Goal: Transaction & Acquisition: Purchase product/service

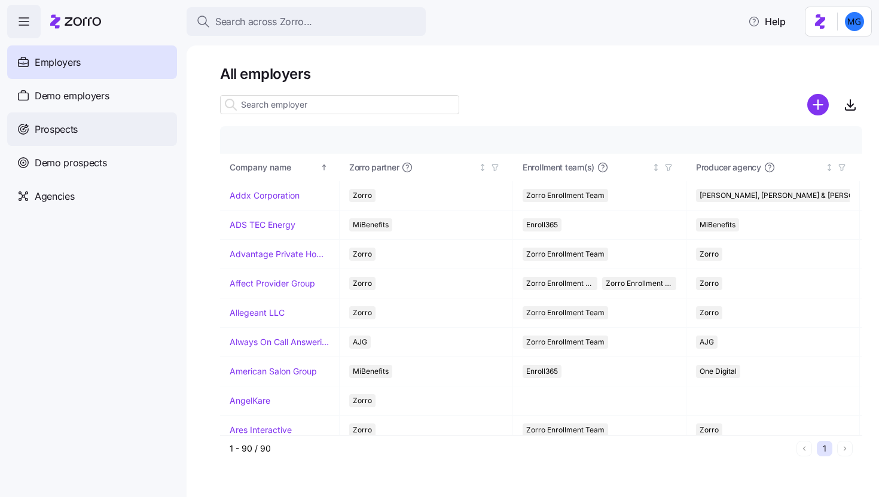
click at [130, 120] on div "Prospects" at bounding box center [92, 128] width 170 height 33
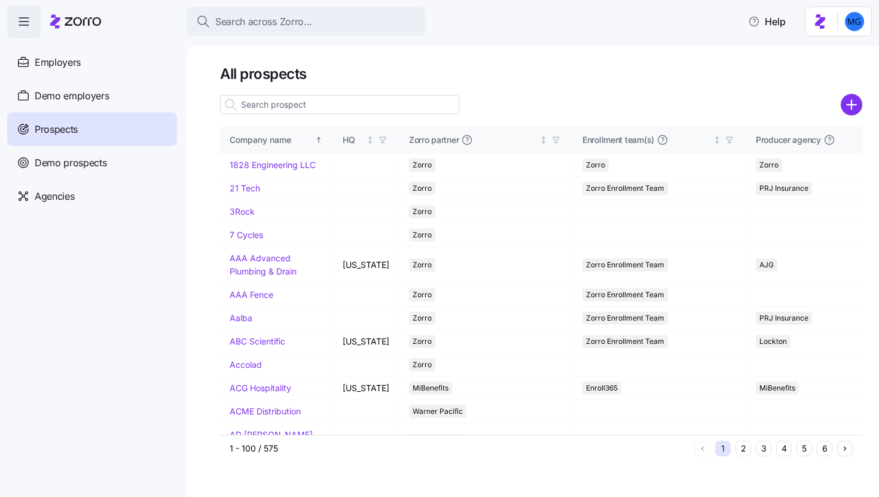
click at [361, 103] on input at bounding box center [339, 104] width 239 height 19
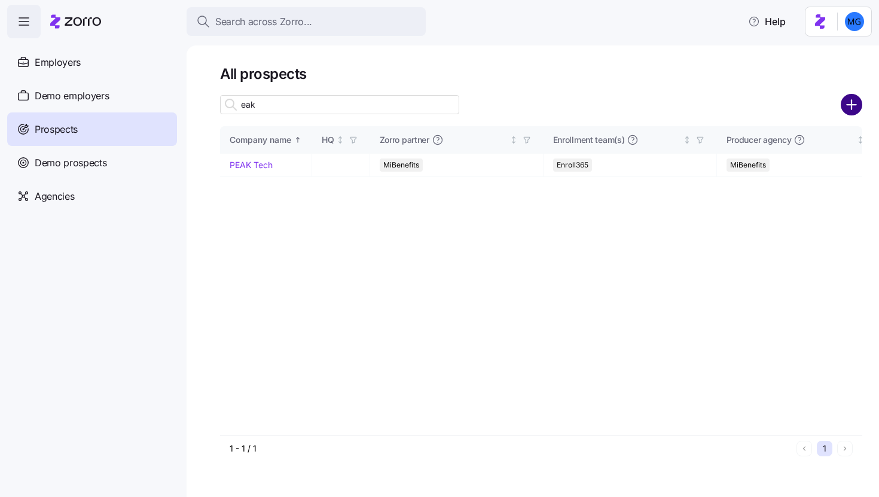
type input "eak"
click at [849, 109] on circle "add icon" at bounding box center [852, 105] width 20 height 20
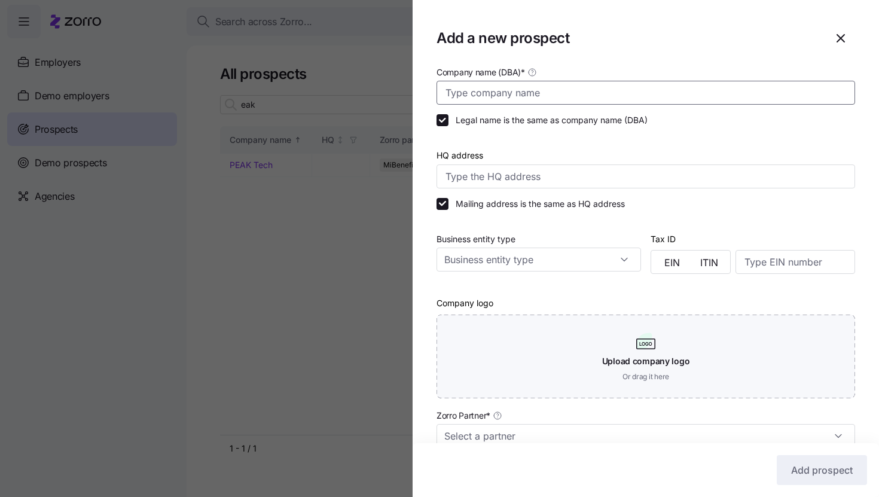
click at [608, 82] on input "Company name (DBA) *" at bounding box center [645, 93] width 418 height 24
type input "[PERSON_NAME]"
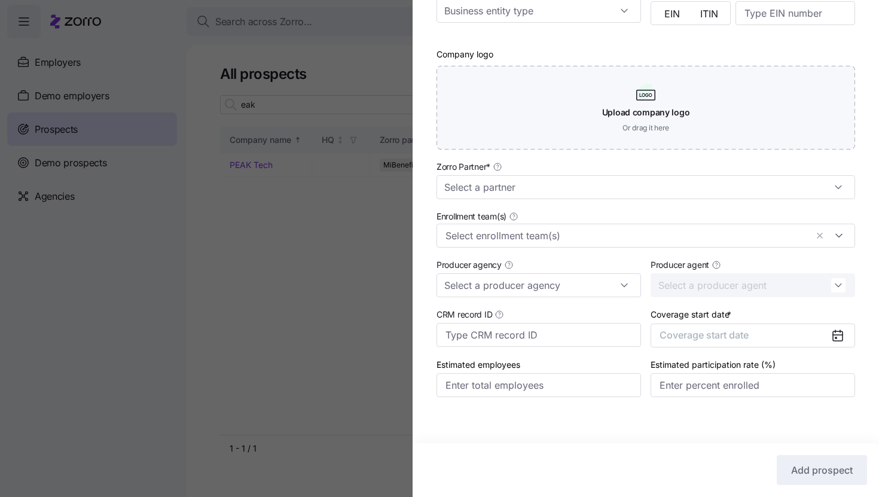
scroll to position [257, 0]
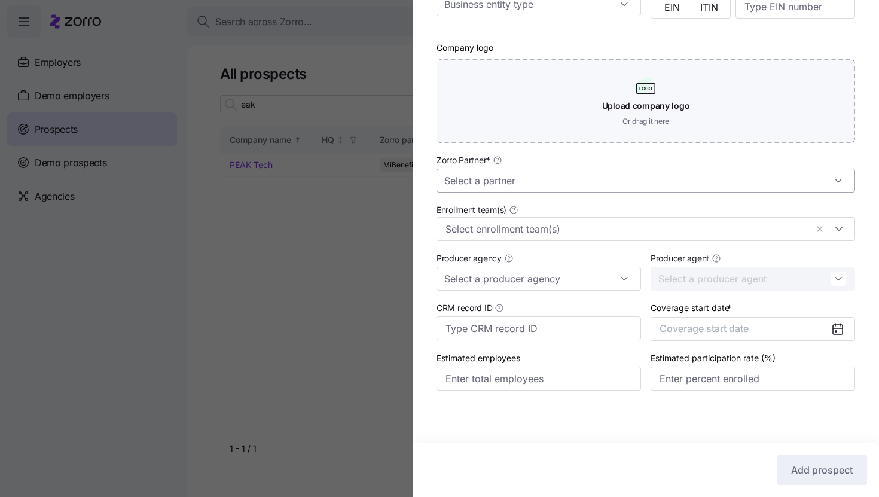
click at [632, 183] on input "Zorro Partner *" at bounding box center [645, 181] width 418 height 24
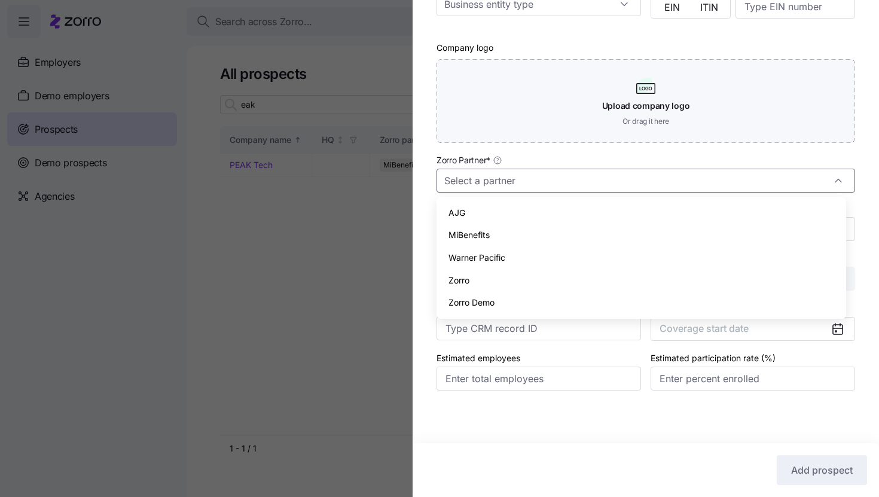
click at [587, 279] on div "Zorro" at bounding box center [641, 280] width 400 height 23
type input "Zorro"
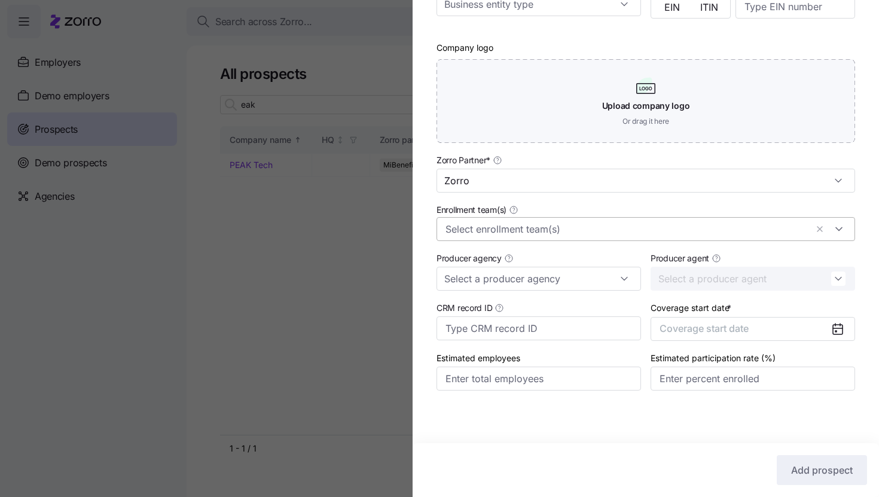
click at [591, 229] on input "Enrollment team(s)" at bounding box center [625, 229] width 361 height 16
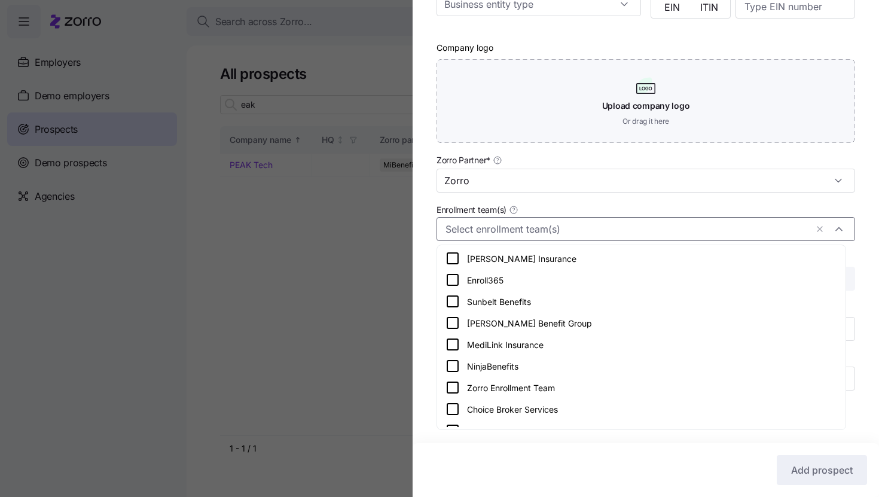
click at [562, 383] on div "Zorro Enrollment Team" at bounding box center [641, 387] width 392 height 14
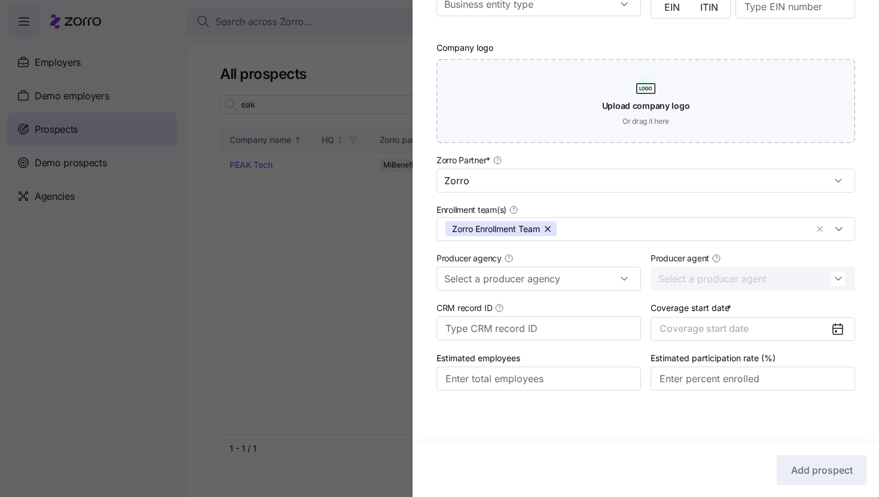
click at [852, 232] on div "Company name (DBA) * [PERSON_NAME] Legal name is the same as company name (DBA)…" at bounding box center [645, 111] width 466 height 605
click at [785, 330] on button "Coverage start date" at bounding box center [752, 329] width 204 height 24
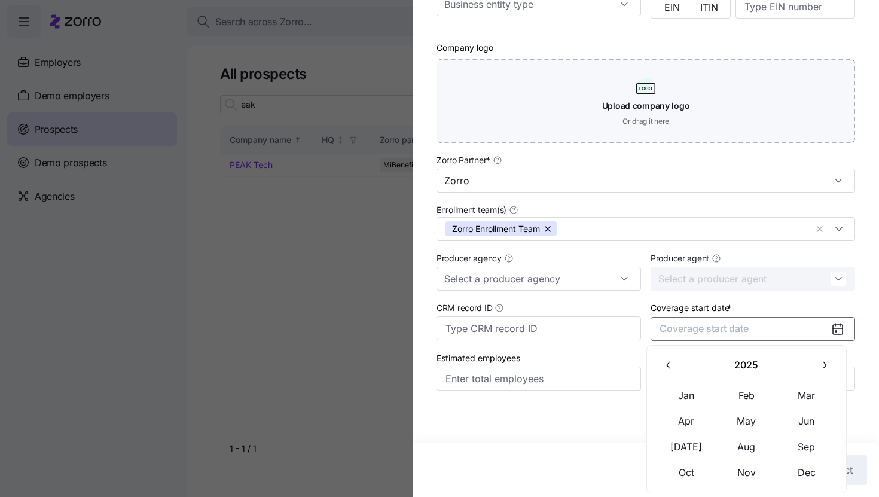
click at [813, 361] on button "button" at bounding box center [823, 365] width 25 height 25
click at [686, 395] on button "Jan" at bounding box center [686, 395] width 60 height 25
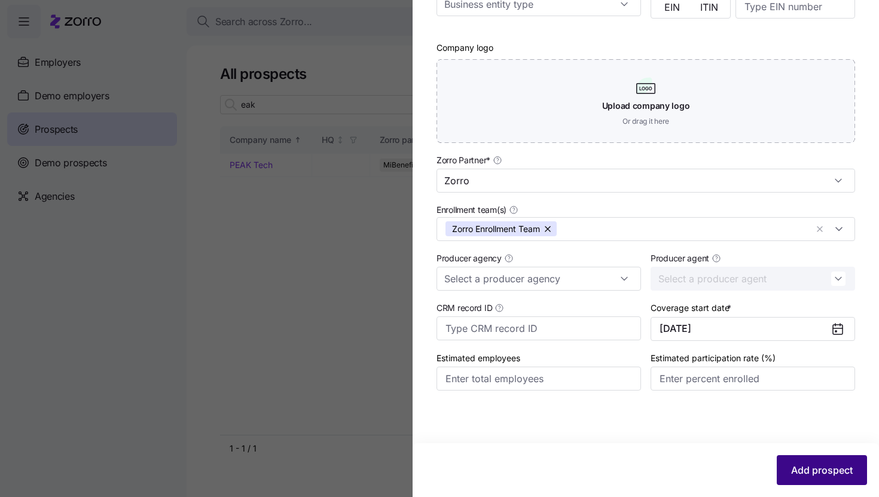
click at [781, 466] on button "Add prospect" at bounding box center [821, 470] width 90 height 30
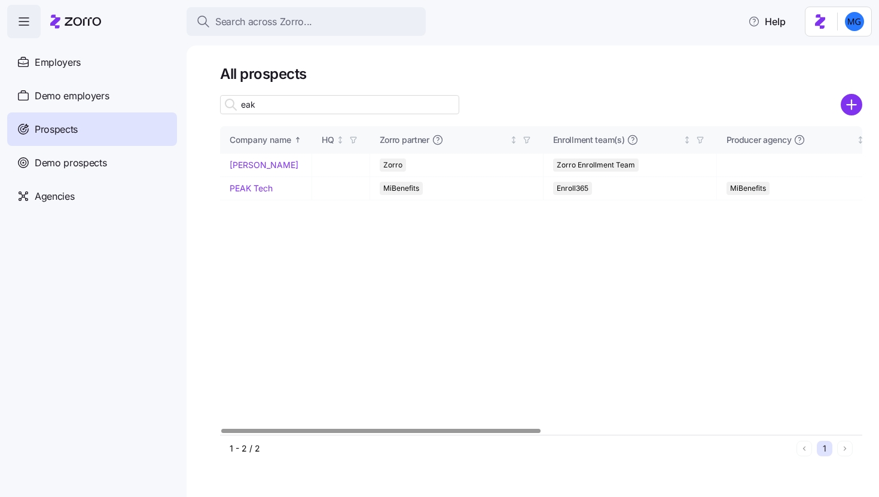
drag, startPoint x: 238, startPoint y: 166, endPoint x: 500, endPoint y: 289, distance: 289.3
click at [238, 166] on link "[PERSON_NAME]" at bounding box center [264, 165] width 69 height 10
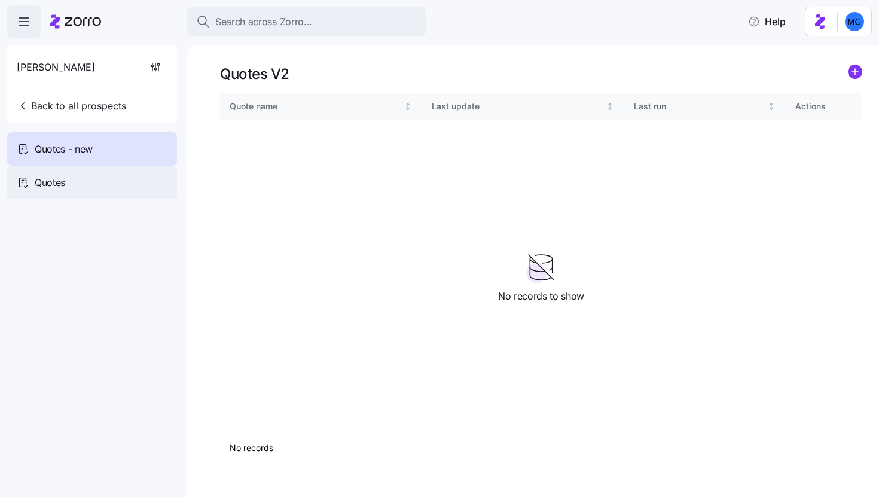
click at [111, 190] on div "Quotes" at bounding box center [92, 182] width 170 height 33
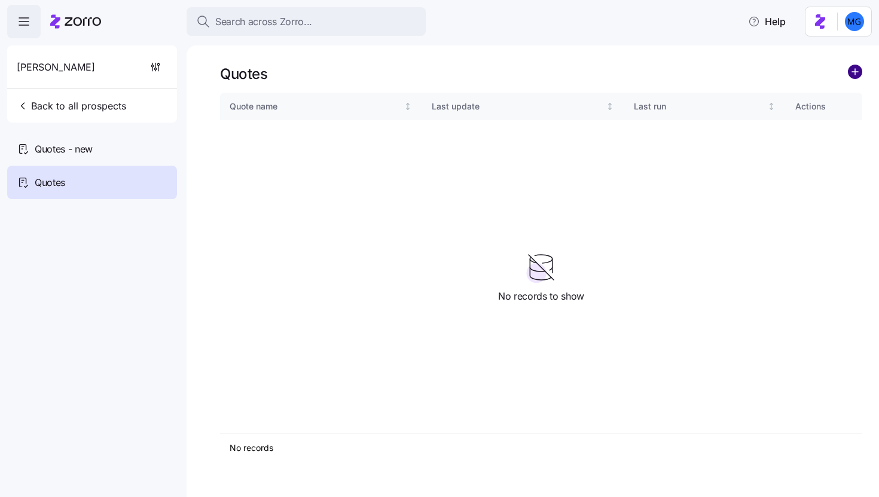
click at [858, 76] on circle "add icon" at bounding box center [854, 71] width 13 height 13
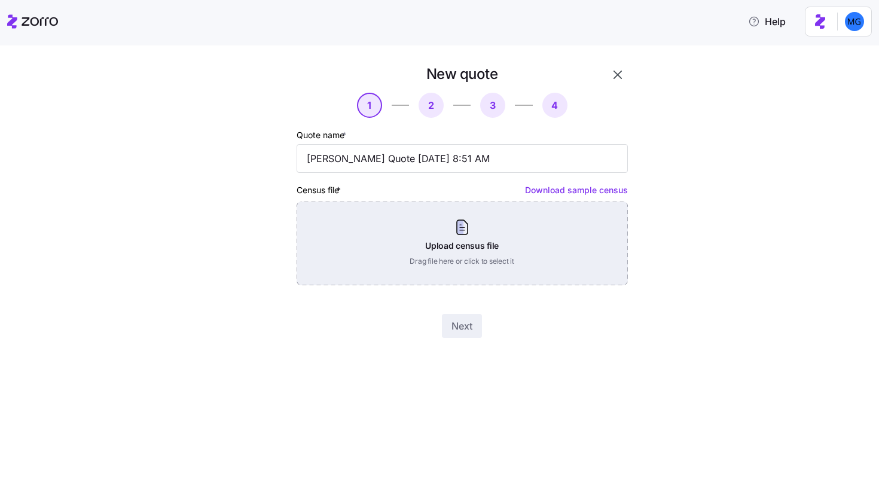
click at [462, 225] on div "Upload census file Drag file here or click to select it" at bounding box center [461, 243] width 331 height 84
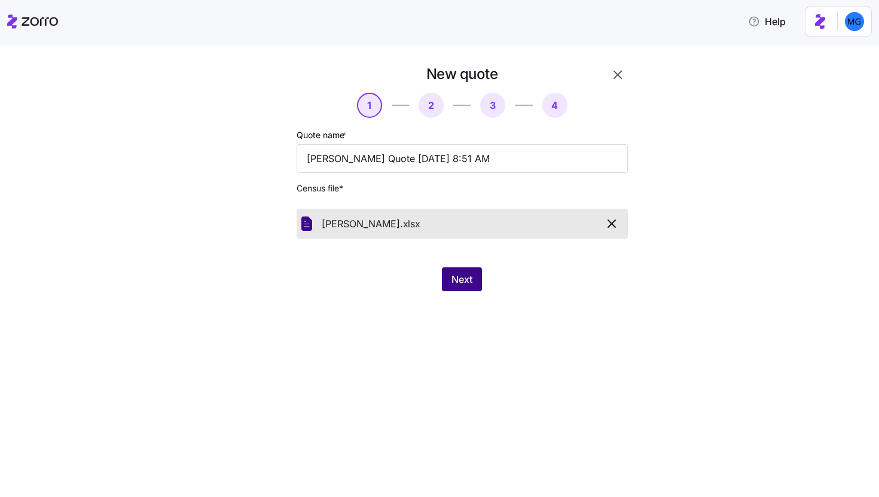
click at [458, 274] on span "Next" at bounding box center [461, 279] width 21 height 14
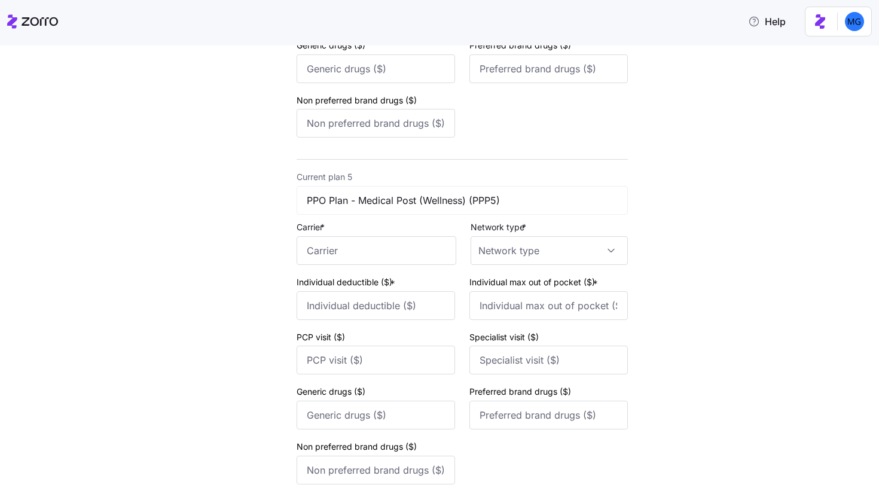
scroll to position [1865, 0]
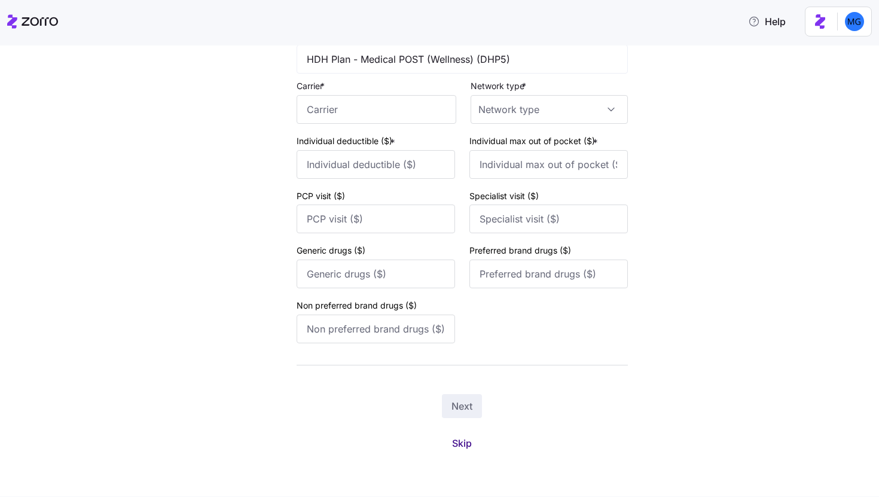
click at [465, 444] on span "Skip" at bounding box center [462, 443] width 20 height 14
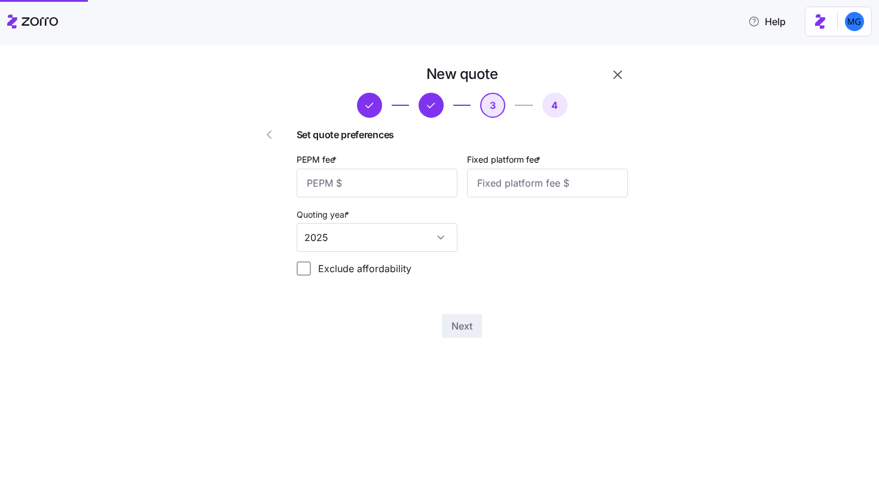
scroll to position [0, 0]
click at [422, 188] on input "PEPM fee *" at bounding box center [376, 183] width 161 height 29
type input "0"
type input "50"
type input "100"
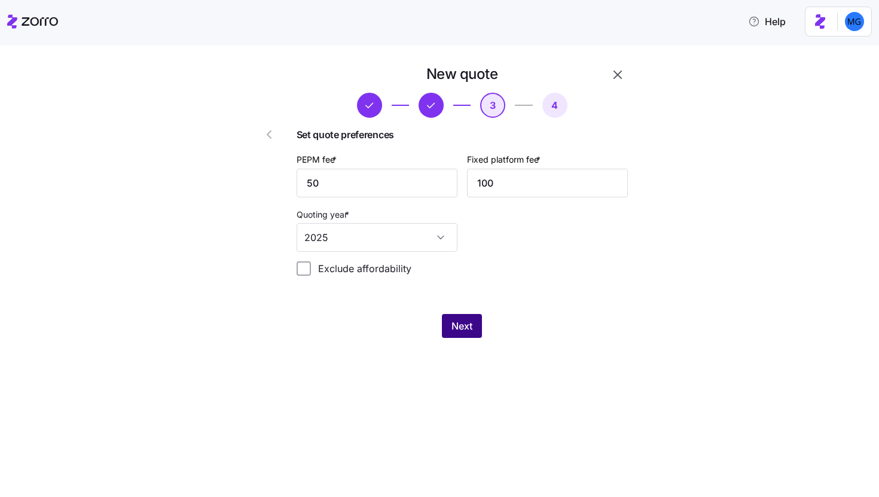
click at [457, 320] on span "Next" at bounding box center [461, 326] width 21 height 14
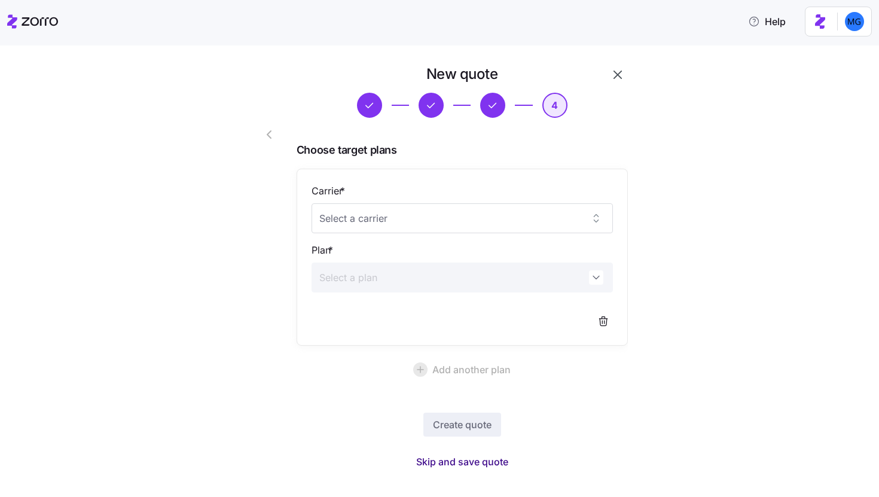
click at [486, 464] on span "Skip and save quote" at bounding box center [462, 461] width 92 height 14
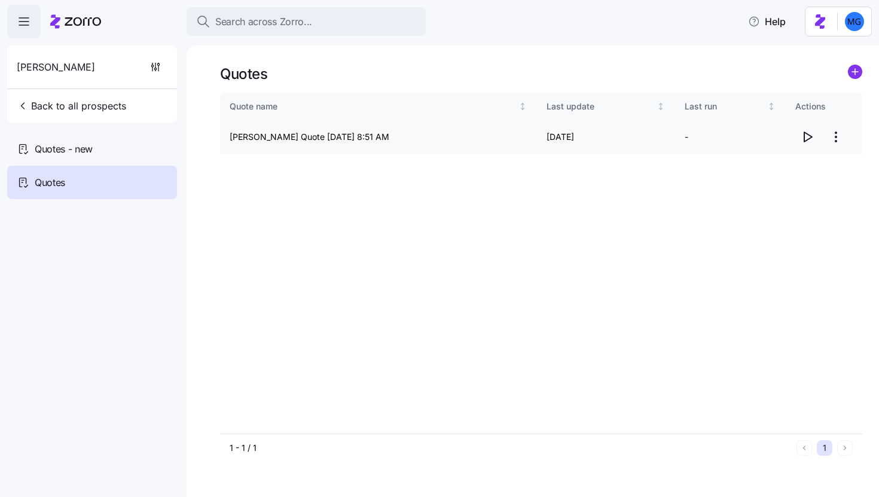
click at [808, 136] on icon "button" at bounding box center [807, 137] width 14 height 14
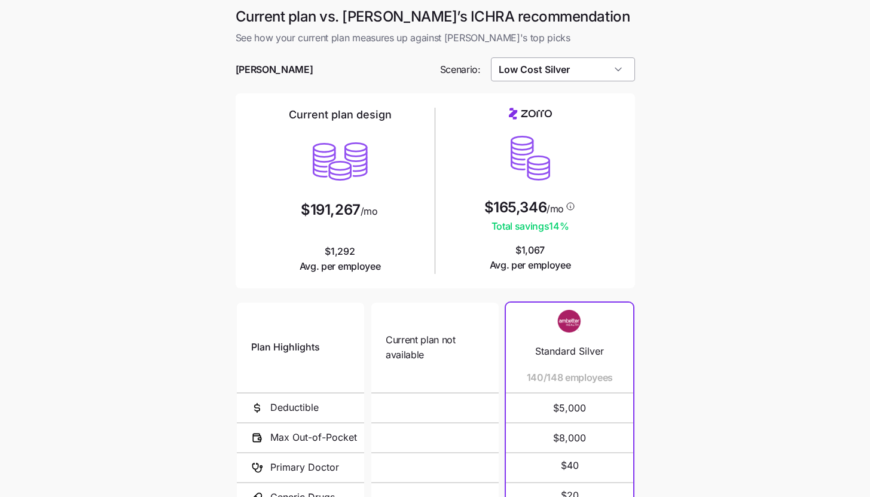
click at [621, 72] on input "Low Cost Silver" at bounding box center [563, 69] width 144 height 24
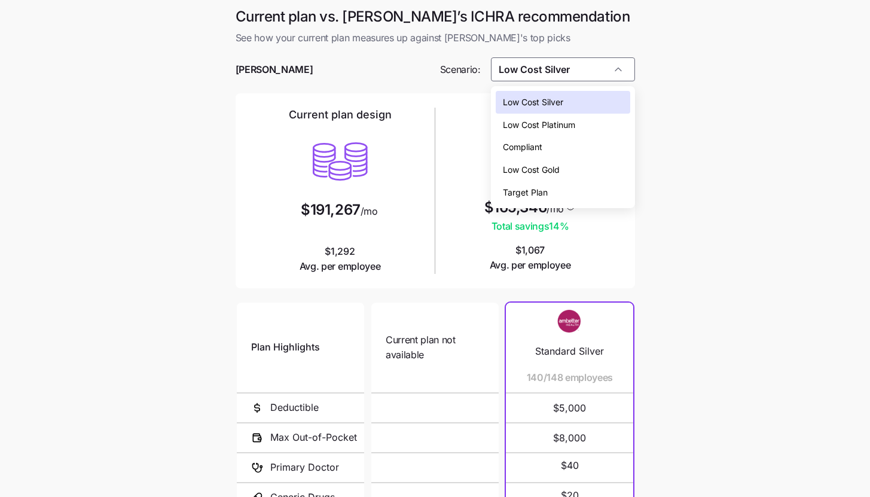
click at [597, 168] on div "Low Cost Gold" at bounding box center [563, 169] width 134 height 23
type input "Low Cost Gold"
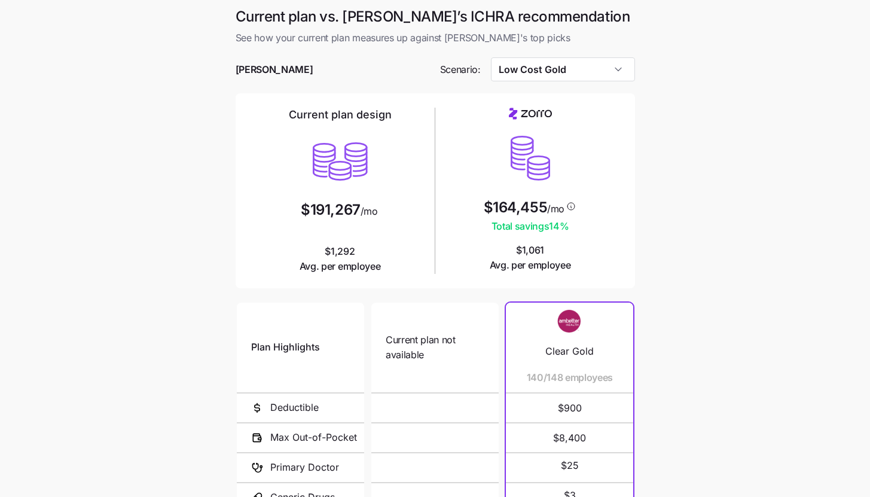
scroll to position [155, 0]
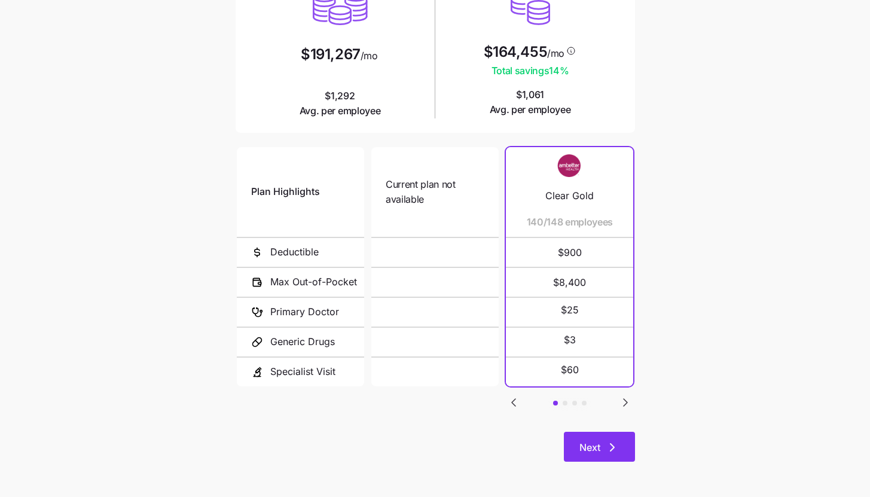
click at [582, 447] on span "Next" at bounding box center [589, 447] width 21 height 14
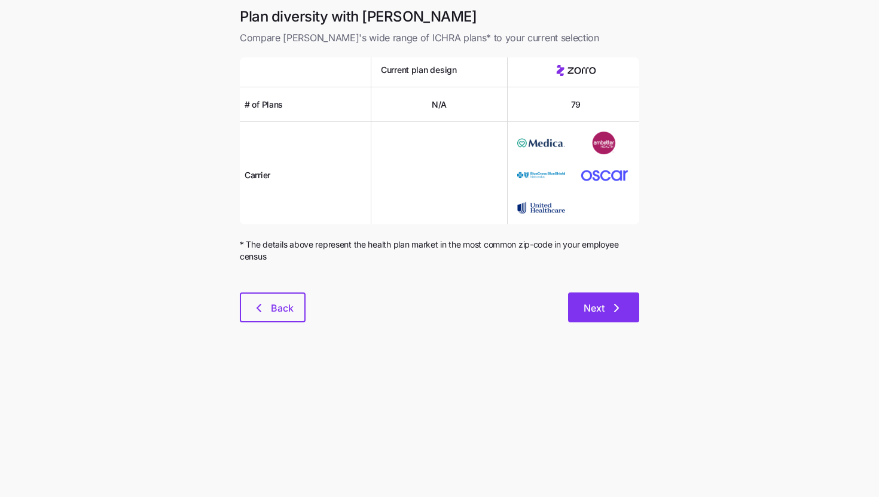
click at [617, 319] on button "Next" at bounding box center [603, 307] width 71 height 30
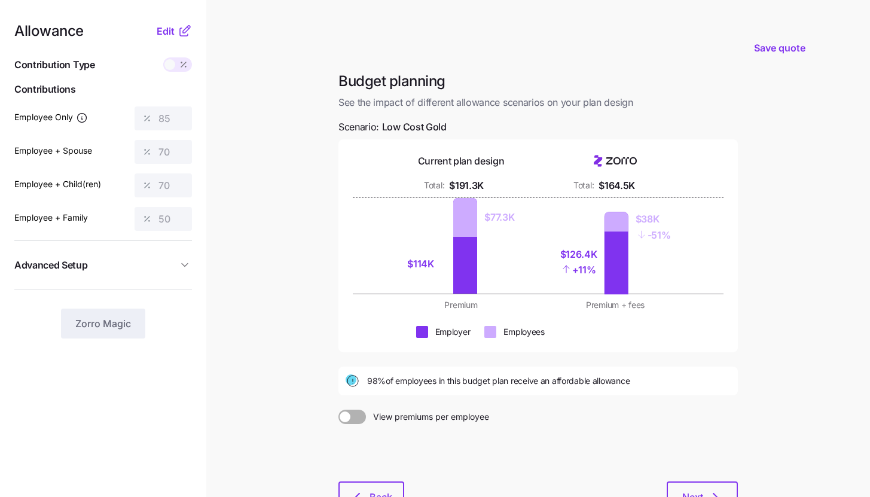
click at [192, 31] on nav "Allowance Edit Contribution Type Use classes Contributions Employee Only 85 Emp…" at bounding box center [103, 294] width 206 height 588
click at [181, 32] on icon at bounding box center [185, 31] width 14 height 14
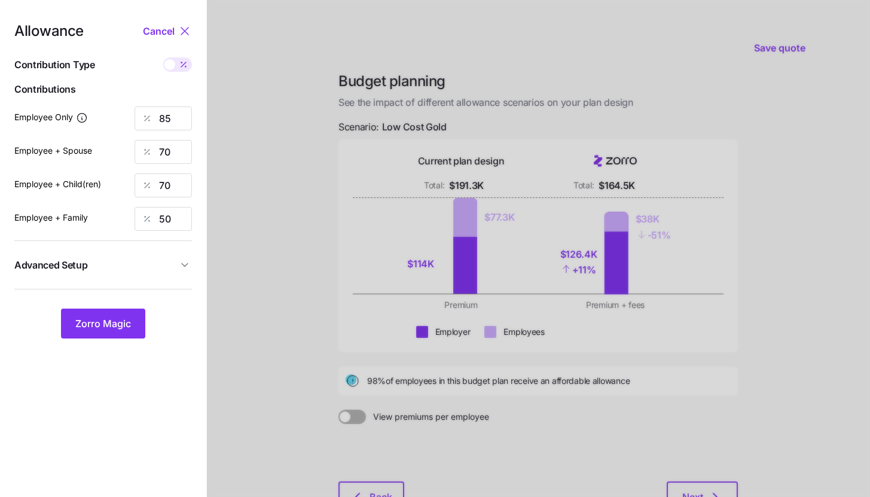
click at [171, 247] on div "Allowance Cancel Contribution Type Use classes Contributions Employee Only 85 E…" at bounding box center [103, 181] width 178 height 314
click at [171, 260] on span "Advanced Setup" at bounding box center [95, 265] width 163 height 15
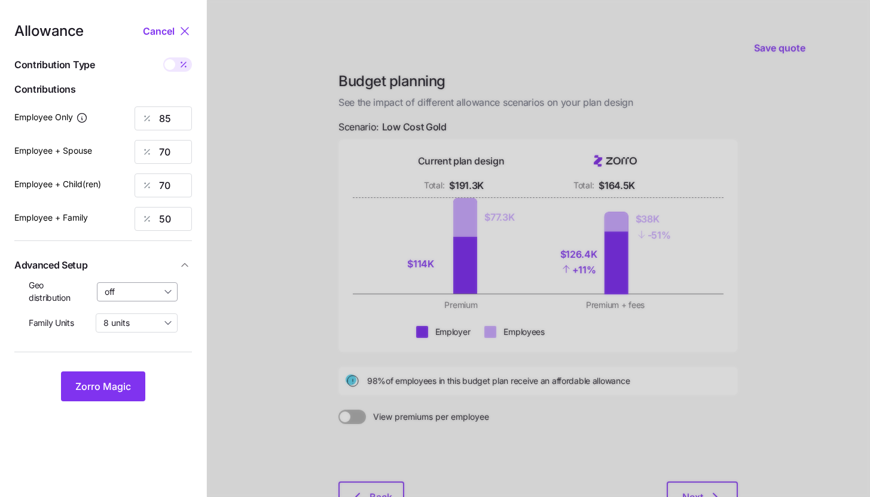
click at [162, 291] on input "off" at bounding box center [137, 291] width 81 height 19
click at [150, 361] on span "By state (4)" at bounding box center [131, 360] width 46 height 13
type input "By state (4)"
click at [142, 372] on button "Zorro Magic" at bounding box center [103, 386] width 84 height 30
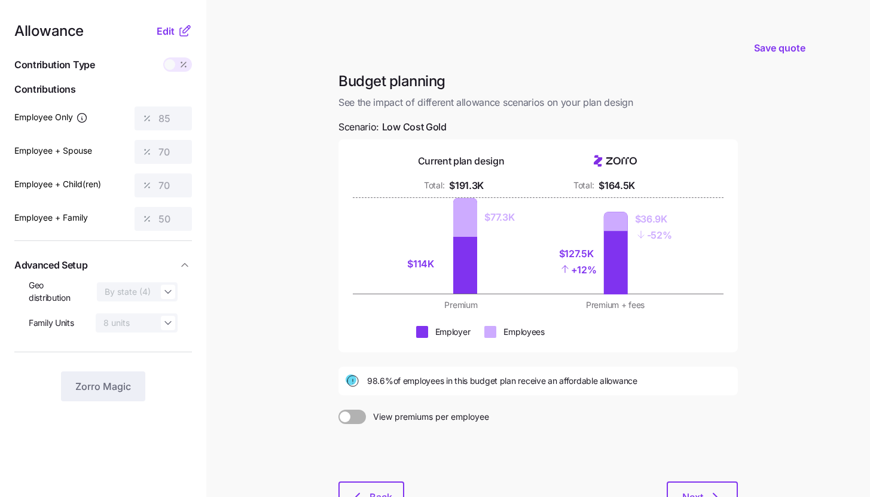
click at [180, 30] on icon at bounding box center [184, 32] width 8 height 8
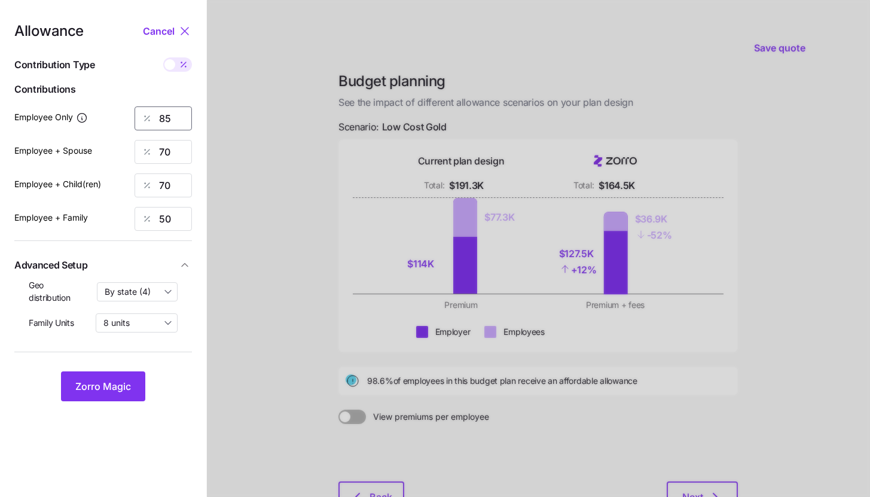
click at [179, 111] on input "85" at bounding box center [162, 118] width 57 height 24
type input "80"
type input "50"
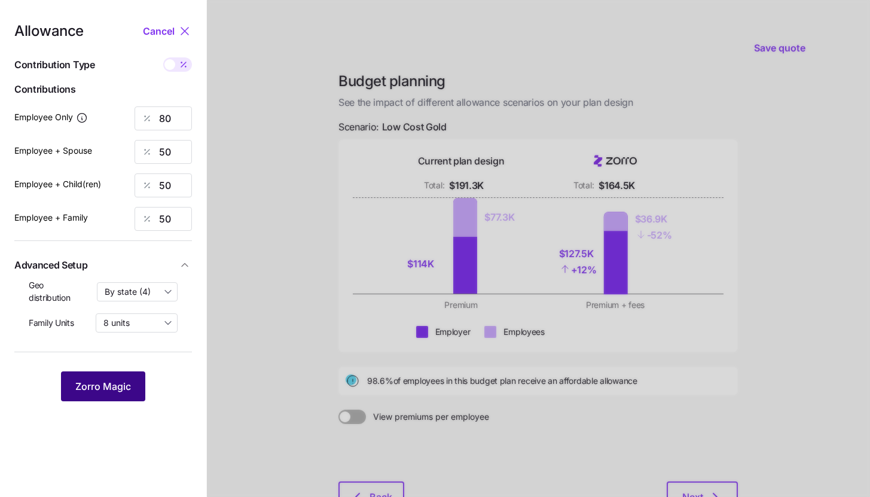
click at [113, 387] on span "Zorro Magic" at bounding box center [103, 386] width 56 height 14
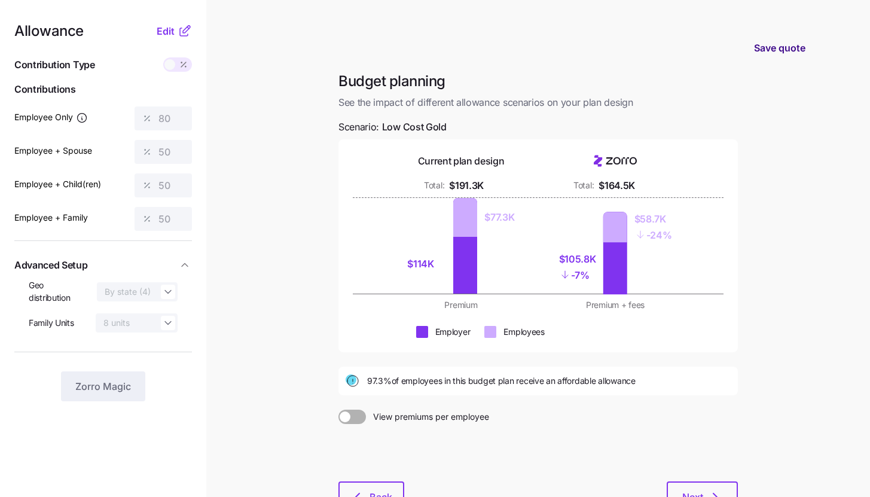
click at [770, 54] on span "Save quote" at bounding box center [779, 48] width 51 height 14
